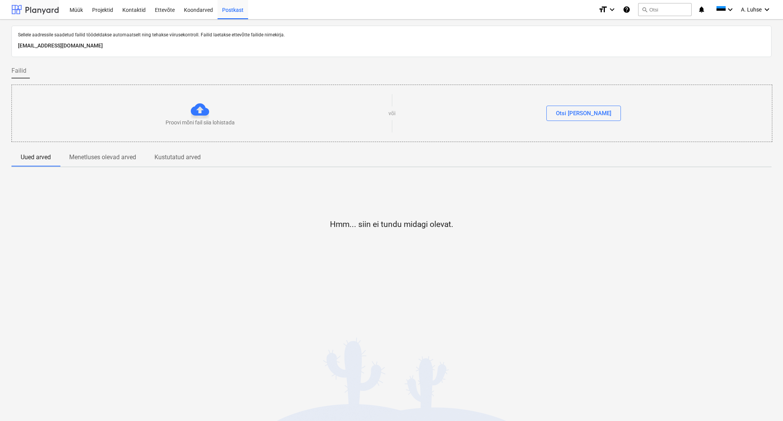
click at [24, 5] on div at bounding box center [34, 9] width 47 height 19
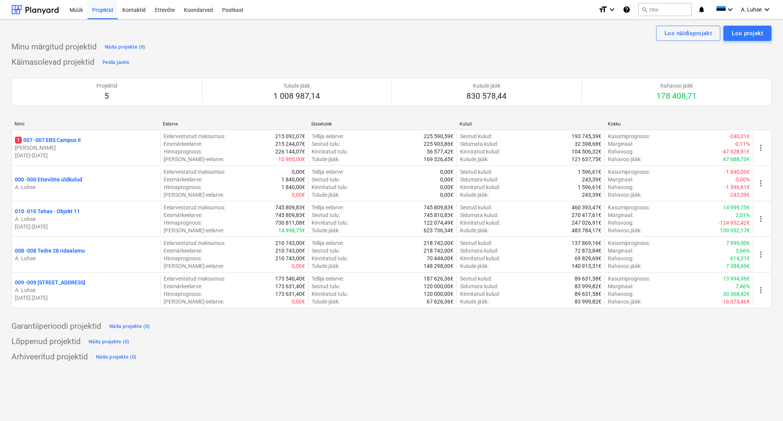
click at [472, 43] on div "Minu märgitud projektid Näita projekte (0)" at bounding box center [391, 47] width 761 height 12
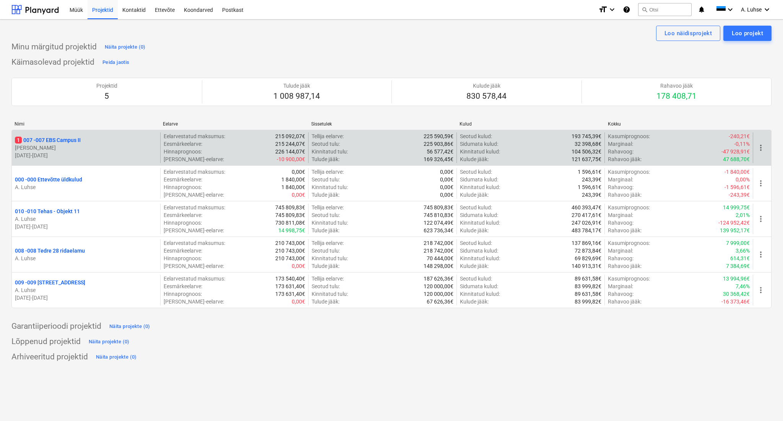
click at [68, 140] on p "1 007 - 007 EBS Campus II" at bounding box center [48, 140] width 66 height 8
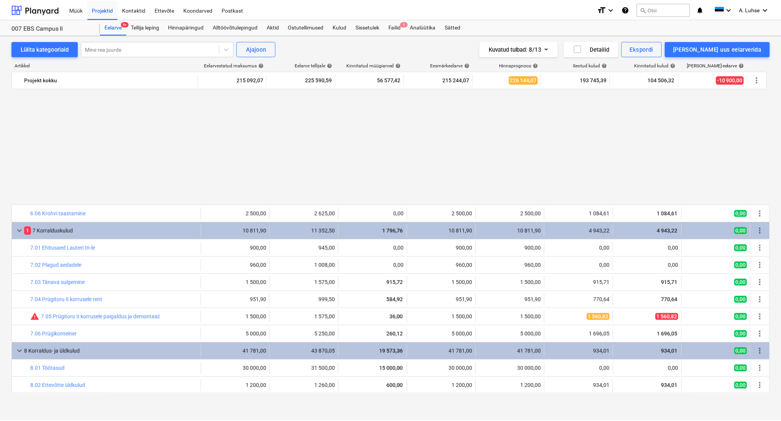
scroll to position [853, 0]
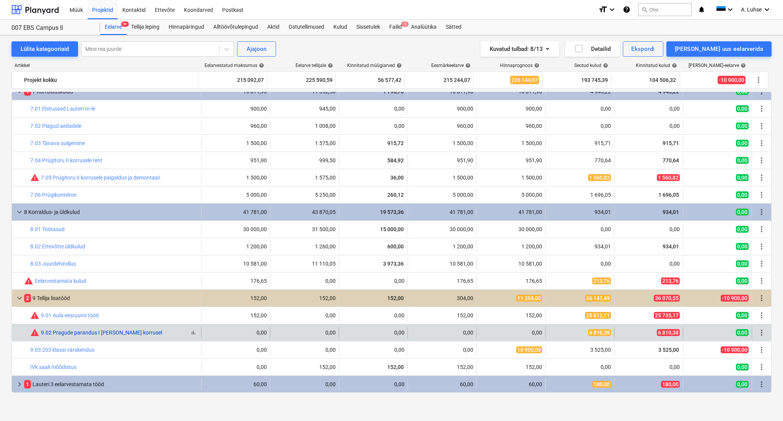
click at [104, 334] on link "9.02 Pragude parandus I [PERSON_NAME] korrusel" at bounding box center [101, 332] width 121 height 6
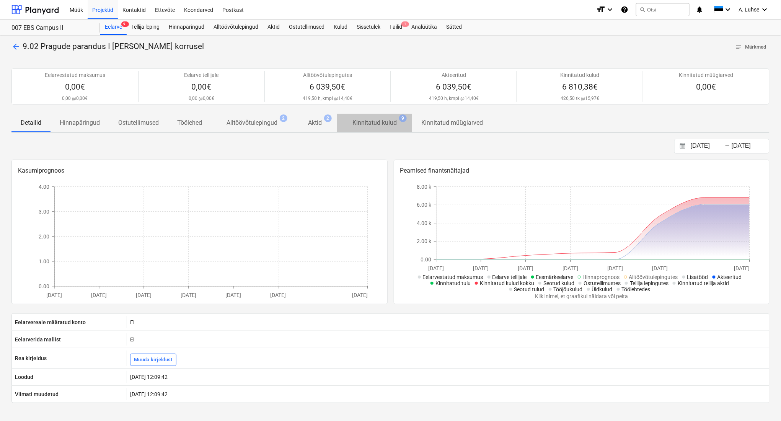
click at [384, 126] on p "Kinnitatud kulud" at bounding box center [374, 122] width 44 height 9
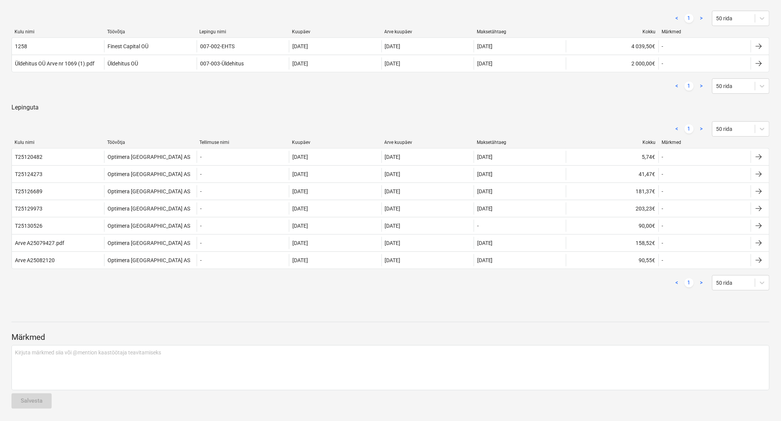
scroll to position [45, 0]
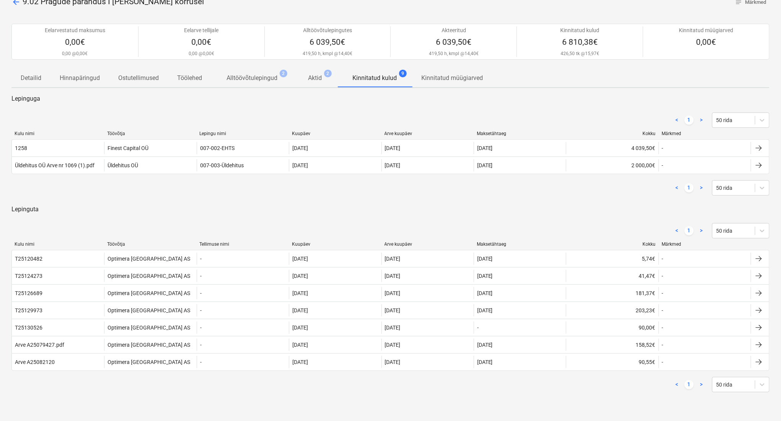
click at [314, 82] on p "Aktid" at bounding box center [315, 77] width 14 height 9
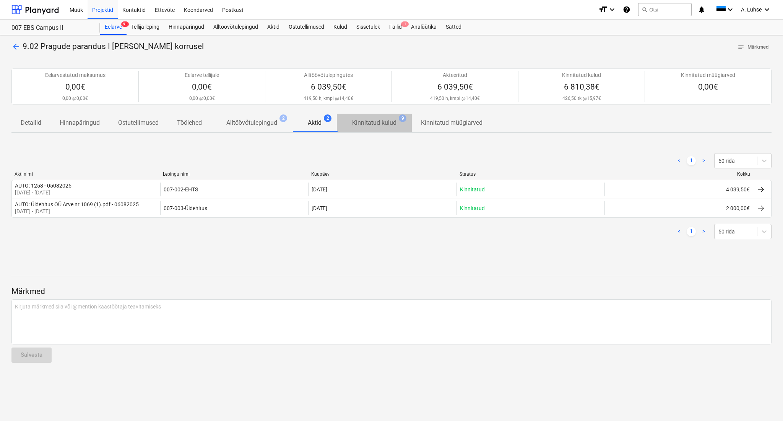
click at [379, 122] on p "Kinnitatud kulud" at bounding box center [374, 122] width 44 height 9
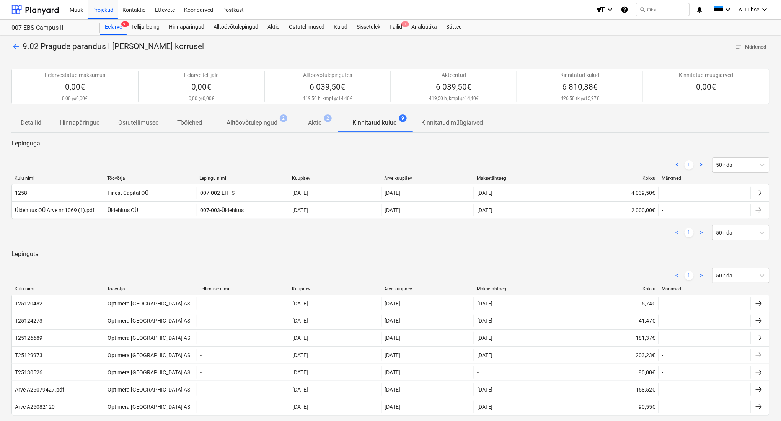
click at [349, 150] on div "< 1 > 50 rida Kulu nimi Töövõtja Lepingu nimi Kuupäev Arve kuupäev Maksetähtaeg…" at bounding box center [390, 198] width 758 height 101
click at [389, 26] on div "Failid 1" at bounding box center [396, 27] width 22 height 15
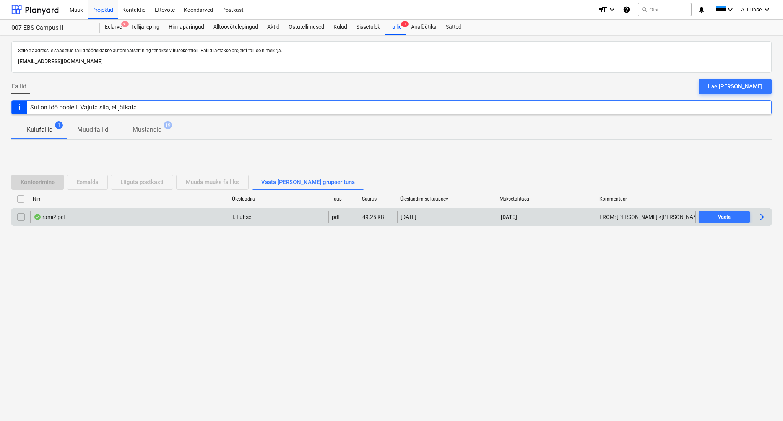
click at [72, 219] on div "rami2.pdf" at bounding box center [129, 217] width 199 height 12
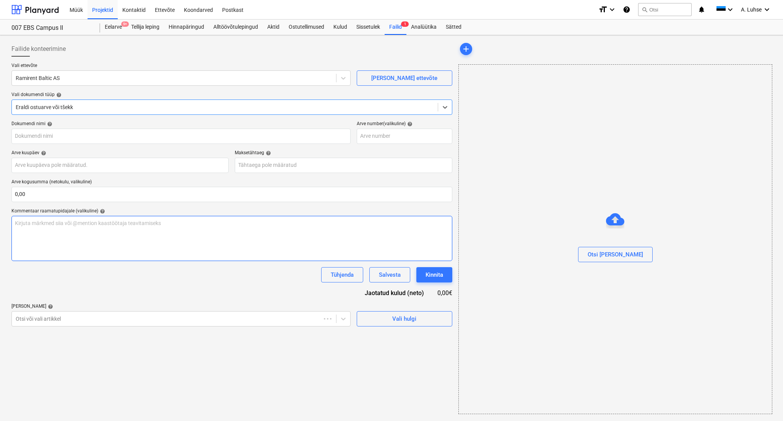
type input "25074984"
type input "[DATE]"
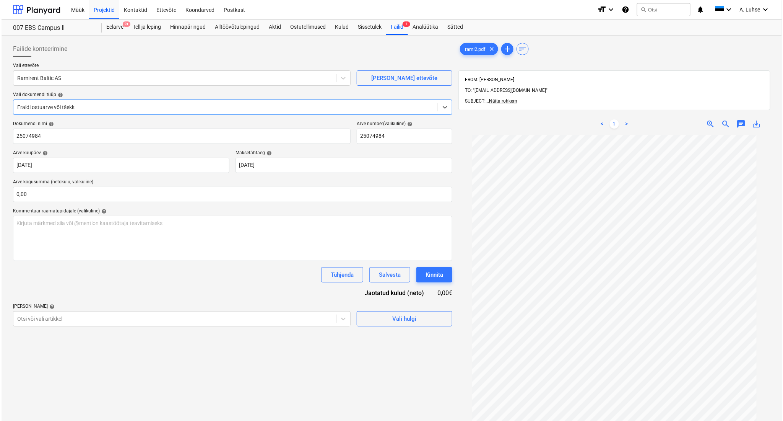
scroll to position [4, 0]
click at [103, 8] on div "Projektid" at bounding box center [103, 10] width 30 height 20
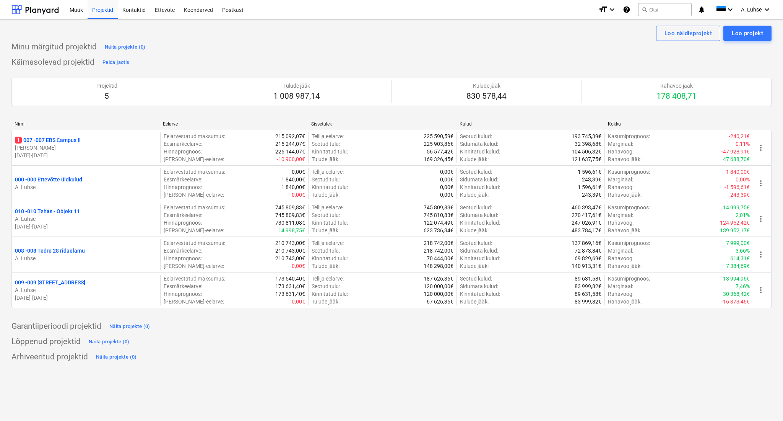
click at [352, 55] on div "Minu märgitud projektid Näita projekte (0) Käimasolevad projektid Peida jaotis …" at bounding box center [391, 202] width 761 height 322
